Goal: Task Accomplishment & Management: Use online tool/utility

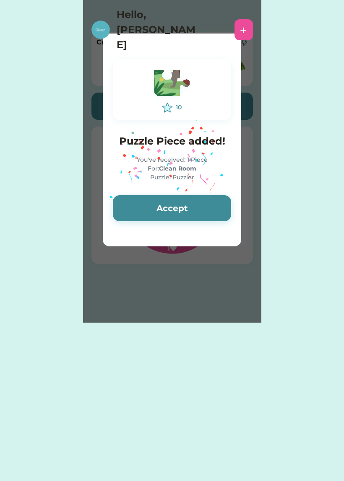
click at [198, 221] on button "Accept" at bounding box center [172, 208] width 118 height 26
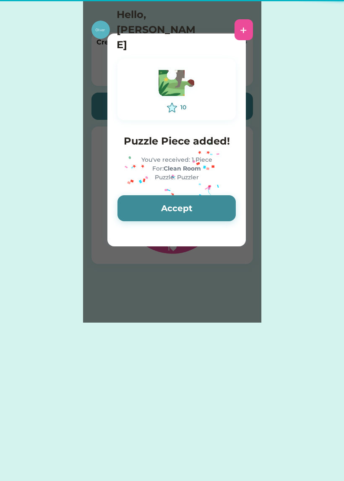
click at [185, 197] on button "Accept" at bounding box center [176, 208] width 118 height 26
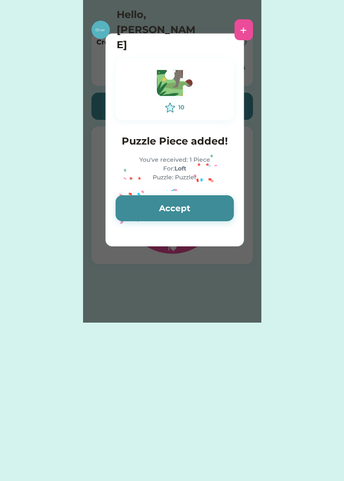
click at [199, 200] on button "Accept" at bounding box center [174, 208] width 118 height 26
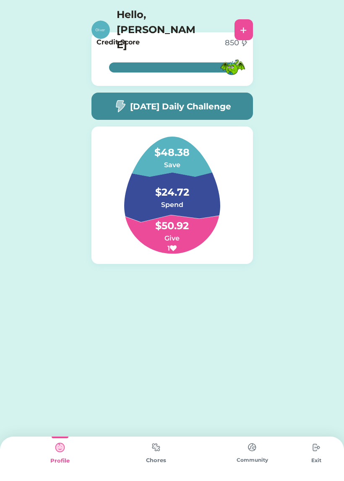
click at [150, 452] on img at bounding box center [155, 447] width 17 height 16
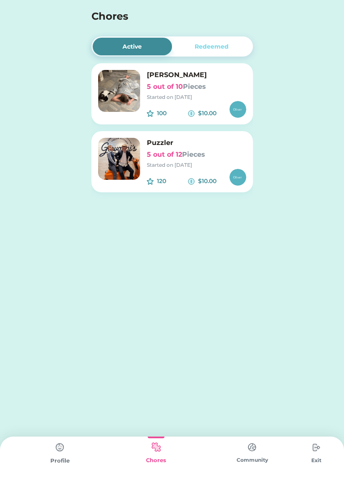
click at [199, 74] on h6 "[PERSON_NAME]" at bounding box center [196, 75] width 99 height 10
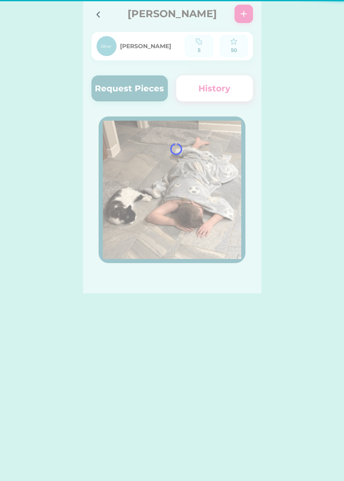
click at [100, 13] on icon at bounding box center [98, 14] width 10 height 10
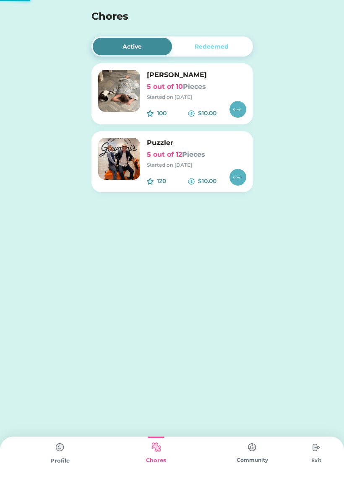
click at [176, 158] on h6 "5 out of 12 Pieces" at bounding box center [196, 155] width 99 height 10
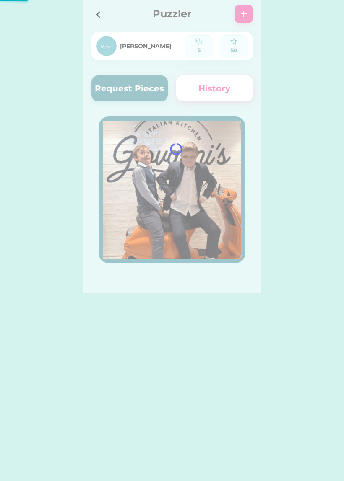
click at [147, 86] on div at bounding box center [172, 146] width 178 height 293
click at [156, 108] on div at bounding box center [172, 146] width 178 height 293
click at [151, 89] on div at bounding box center [172, 146] width 178 height 293
click at [152, 95] on div at bounding box center [172, 146] width 178 height 293
click at [146, 83] on div at bounding box center [172, 146] width 178 height 293
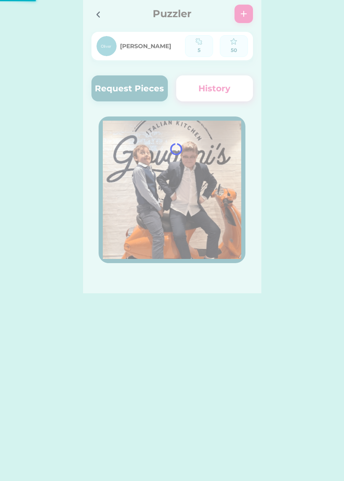
click at [152, 76] on button "Request Pieces" at bounding box center [129, 88] width 77 height 26
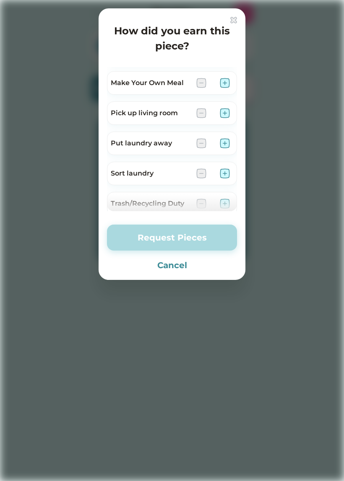
scroll to position [117, 0]
click at [233, 80] on div "Make Your Own Meal" at bounding box center [172, 82] width 130 height 23
click at [226, 83] on img at bounding box center [225, 83] width 10 height 10
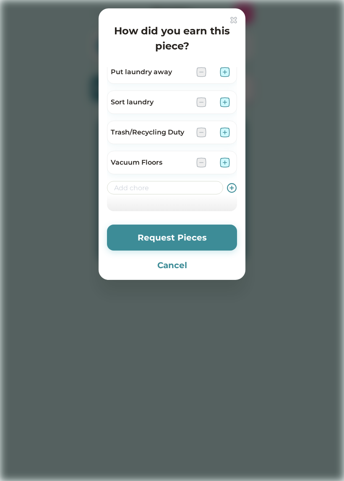
scroll to position [188, 0]
click at [224, 133] on img at bounding box center [225, 132] width 10 height 10
click at [207, 232] on button "Request Pieces" at bounding box center [172, 238] width 130 height 26
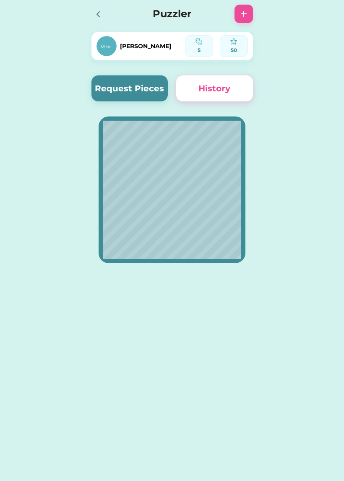
click at [94, 7] on div at bounding box center [100, 14] width 18 height 18
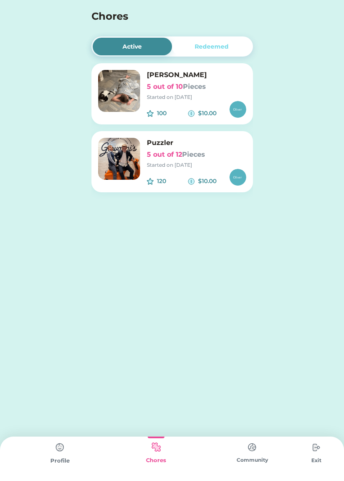
click at [44, 446] on div "Profile" at bounding box center [60, 459] width 96 height 44
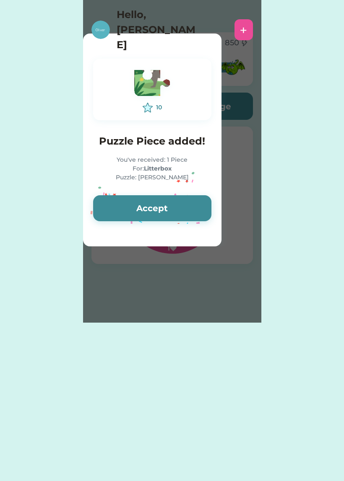
click at [51, 457] on div "Active Redeemed [PERSON_NAME] 5 out of 10 Pieces Started on [DATE] 100 $10.00 P…" at bounding box center [172, 240] width 344 height 481
click at [174, 205] on button "Accept" at bounding box center [152, 208] width 118 height 26
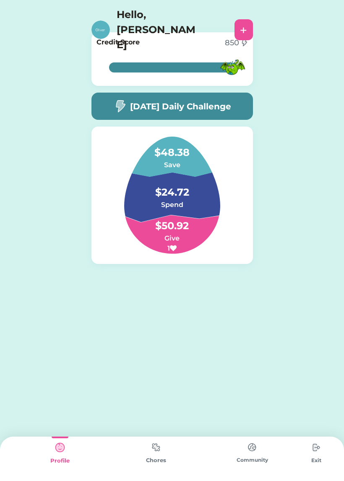
click at [154, 468] on div "Chores" at bounding box center [156, 459] width 96 height 44
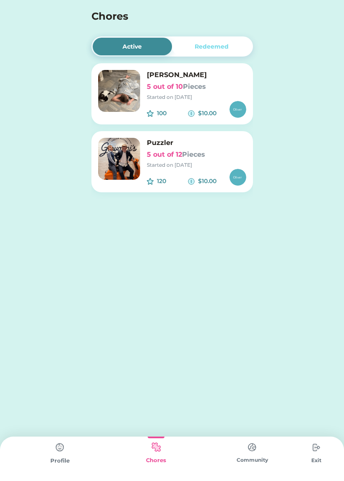
click at [65, 449] on img at bounding box center [60, 447] width 17 height 17
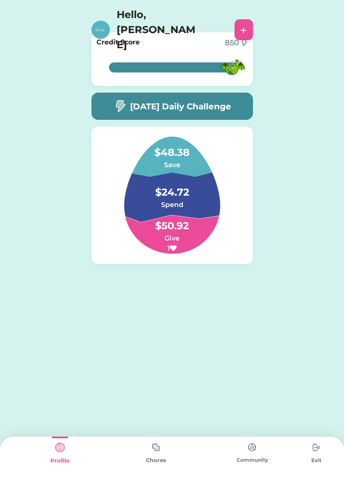
click at [160, 434] on div "Active Redeemed [PERSON_NAME] 5 out of 10 Pieces Started on [DATE] 100 $10.00 P…" at bounding box center [172, 240] width 344 height 481
click at [164, 448] on img at bounding box center [155, 447] width 17 height 16
